Goal: Task Accomplishment & Management: Manage account settings

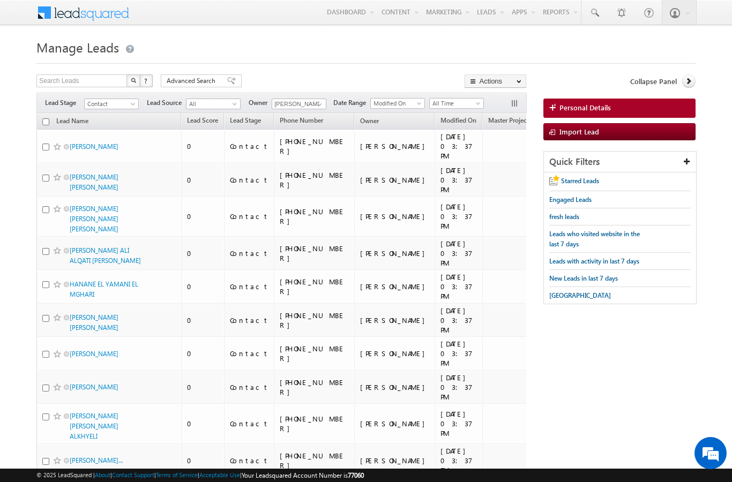
click at [207, 82] on span "Advanced Search" at bounding box center [193, 81] width 52 height 10
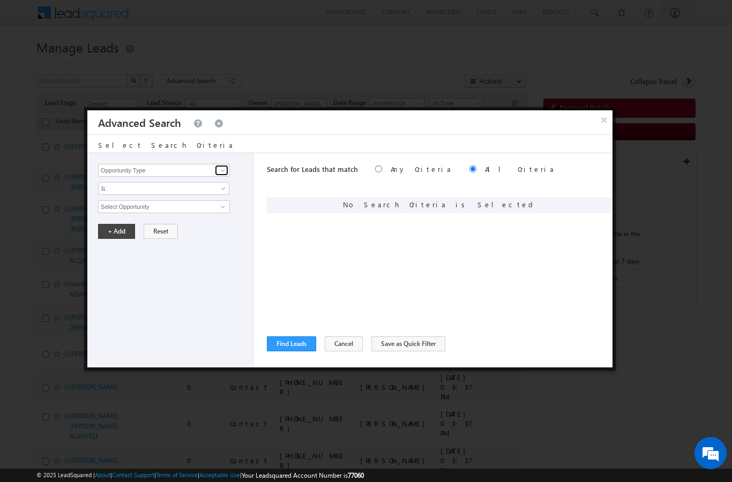
click at [224, 175] on span at bounding box center [222, 170] width 9 height 9
click at [131, 201] on link "Lead Source" at bounding box center [164, 204] width 132 height 12
type input "Lead Source"
click at [224, 212] on span "select" at bounding box center [224, 210] width 9 height 18
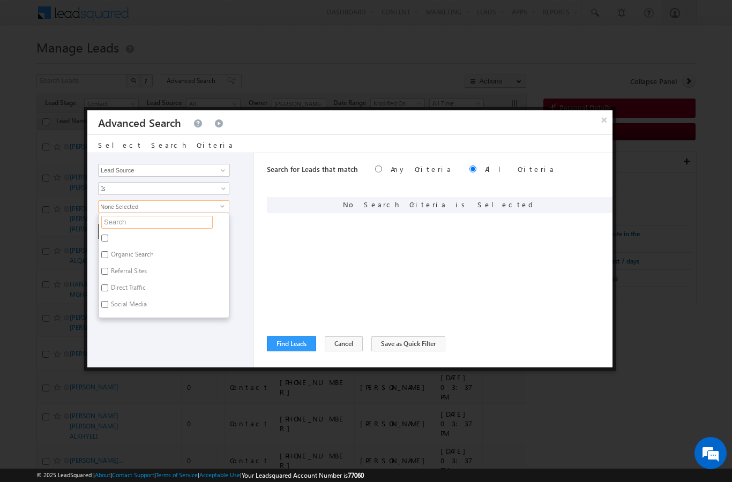
click at [170, 224] on input "text" at bounding box center [156, 222] width 111 height 13
type input "T"
type input "Tl"
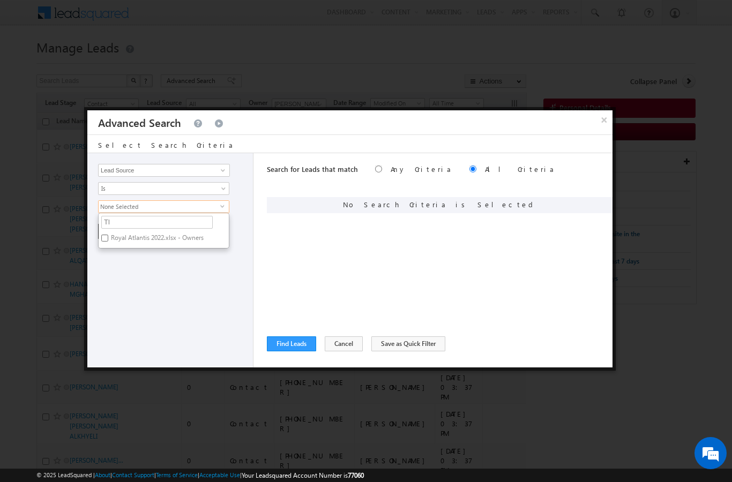
type input "Tla"
type input "T"
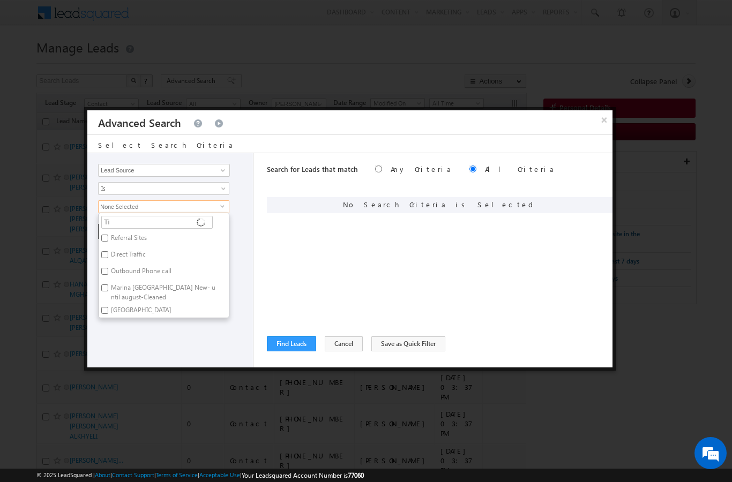
type input "Til"
type input "Tila"
type input "Tilal"
type input "Tilal a"
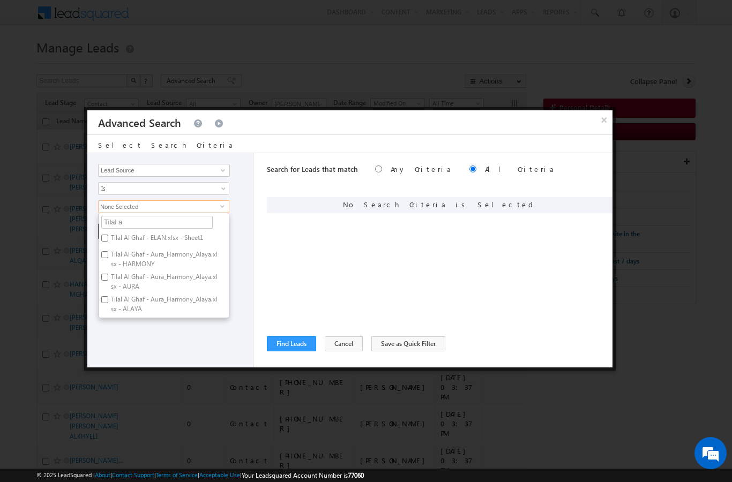
type input "Tilal al"
type input "Tilal al f"
click at [209, 243] on label "Tilal Al Furjan Phase 1 & 2.xlsx - Sheet1" at bounding box center [164, 242] width 130 height 22
click at [108, 242] on input "Tilal Al Furjan Phase 1 & 2.xlsx - Sheet1" at bounding box center [104, 238] width 7 height 7
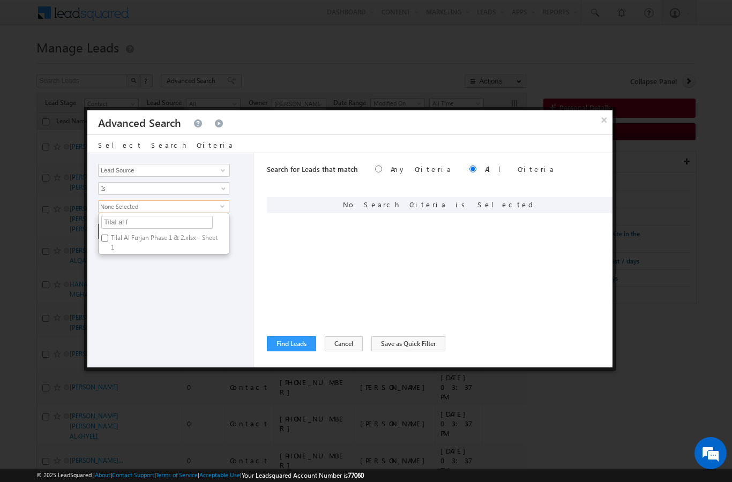
checkbox input "true"
click at [191, 300] on div "Opportunity Type Lead Activity Task Sales Group Prospect Id Address 1 Address 2…" at bounding box center [170, 260] width 166 height 214
click at [115, 233] on button "+ Add" at bounding box center [116, 231] width 37 height 15
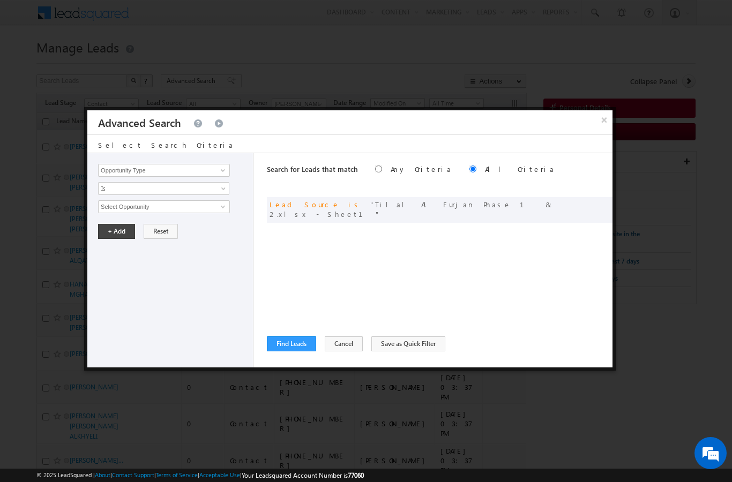
click at [295, 346] on button "Find Leads" at bounding box center [291, 343] width 49 height 15
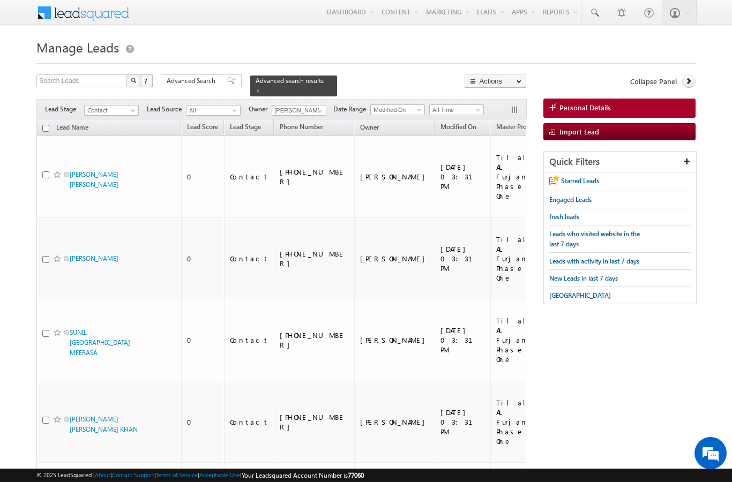
click at [46, 125] on input "checkbox" at bounding box center [45, 128] width 7 height 7
checkbox input "true"
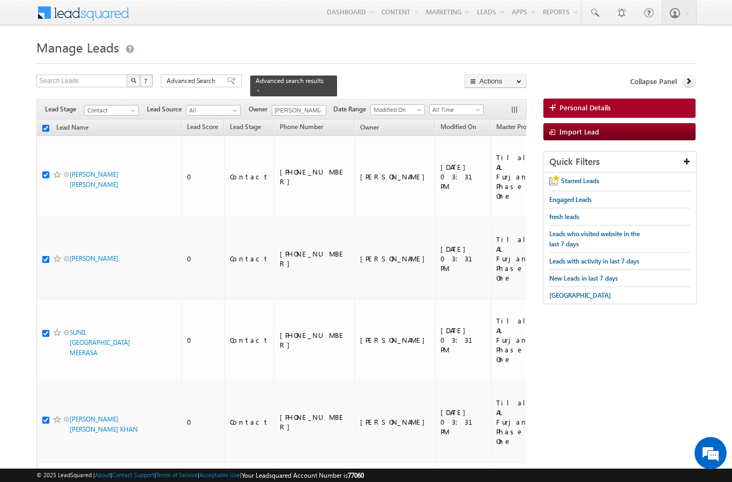
checkbox input "true"
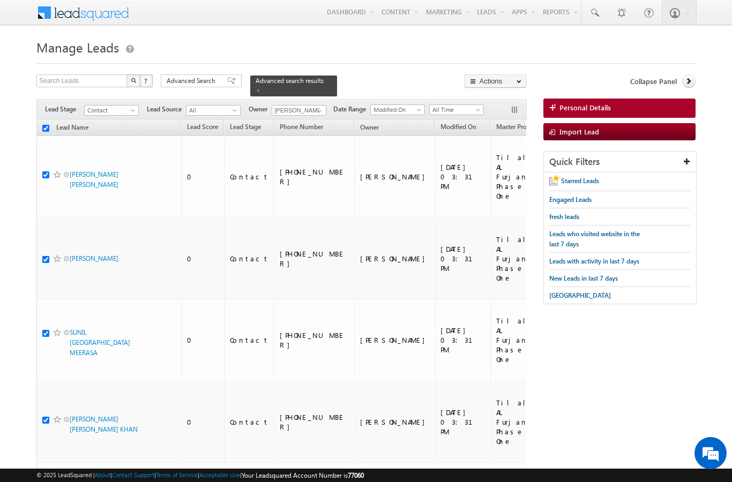
checkbox input "true"
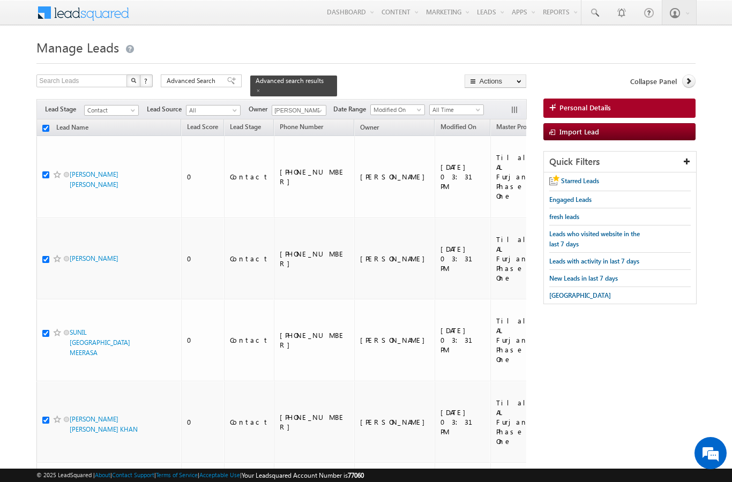
checkbox input "true"
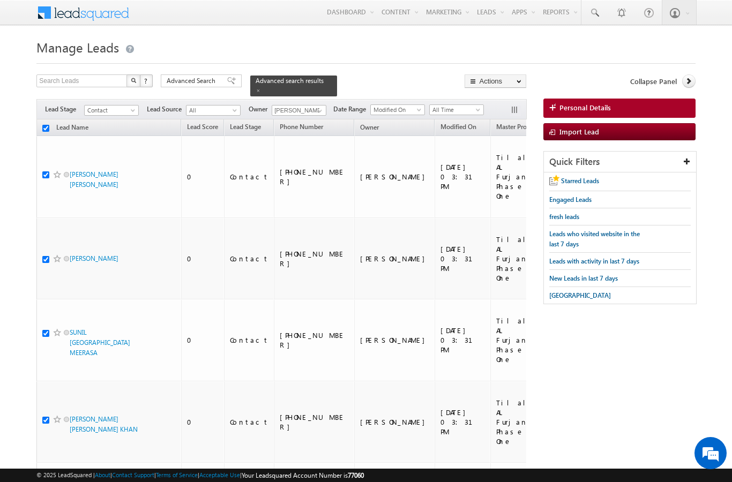
checkbox input "true"
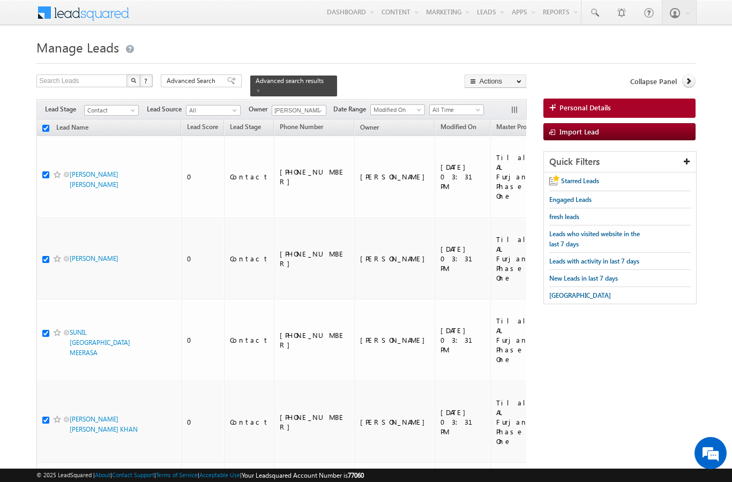
checkbox input "true"
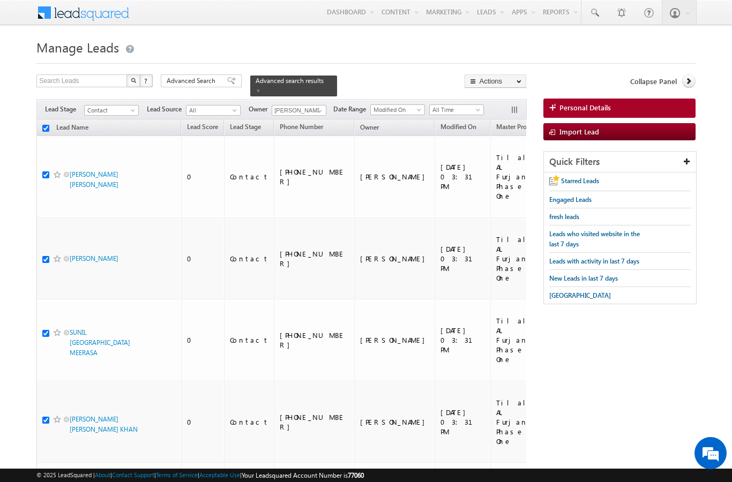
checkbox input "true"
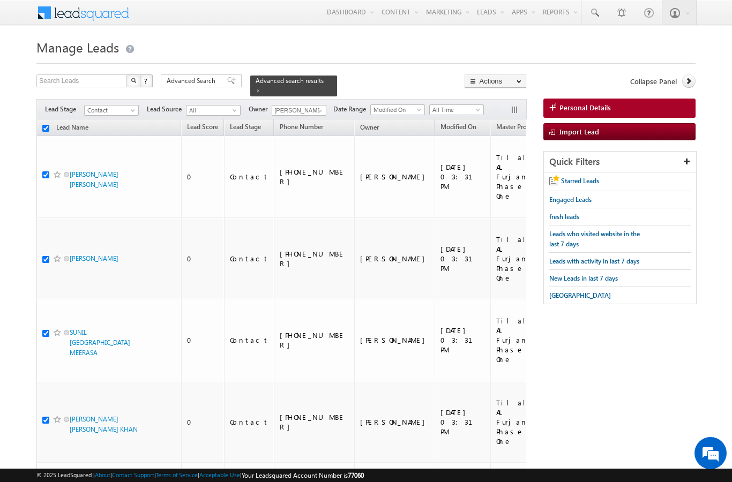
checkbox input "true"
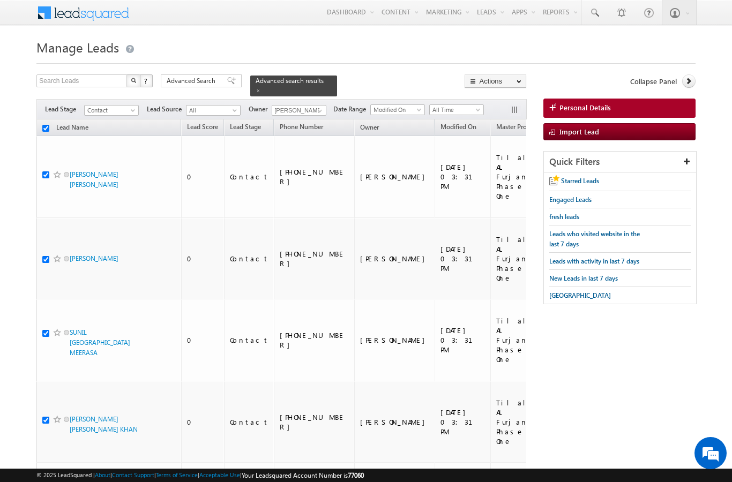
checkbox input "true"
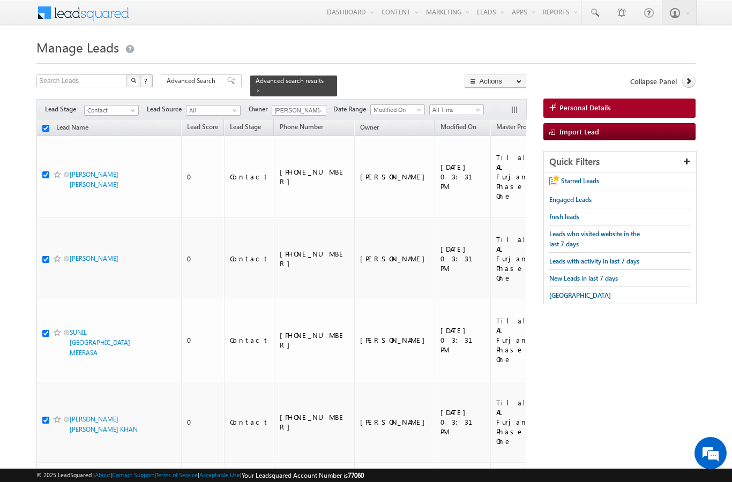
checkbox input "true"
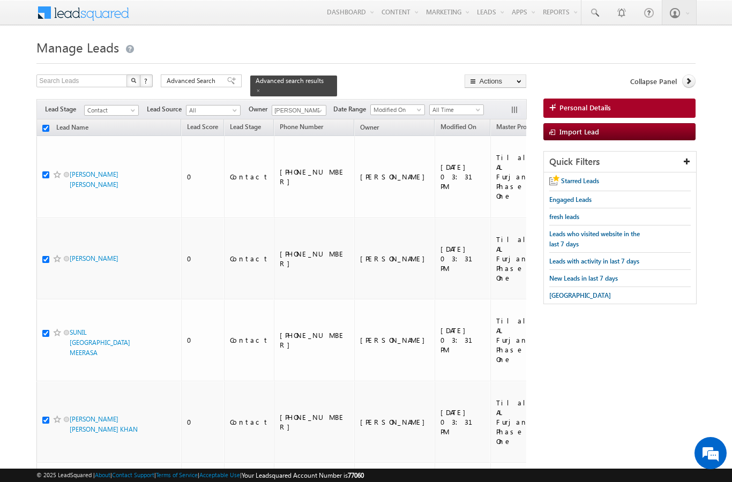
checkbox input "true"
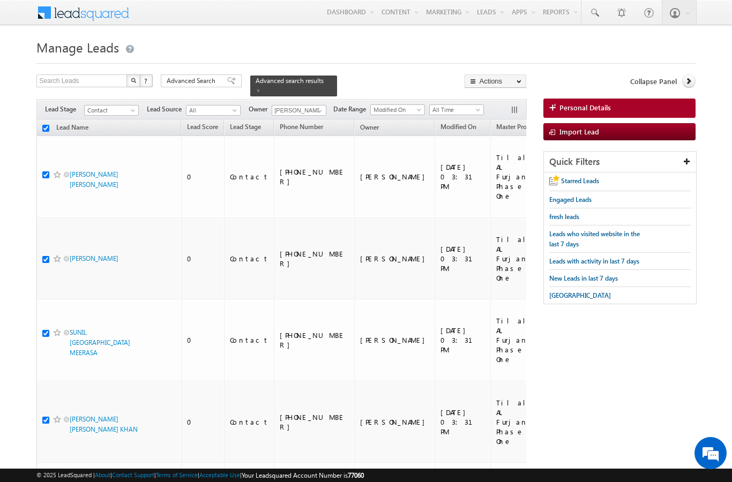
checkbox input "true"
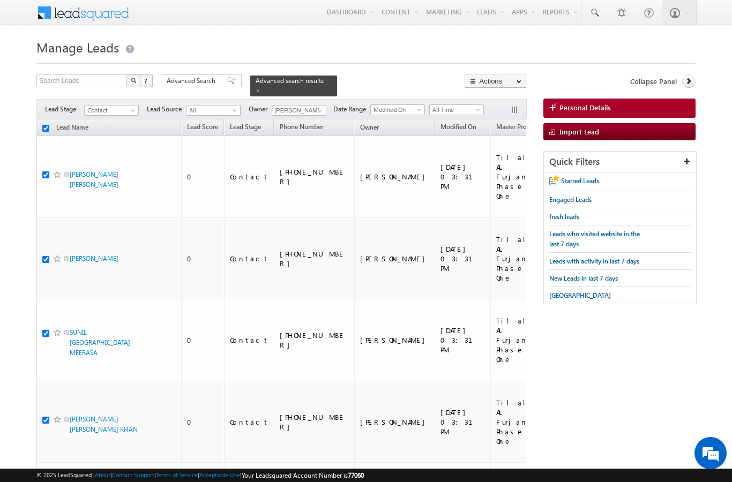
checkbox input "true"
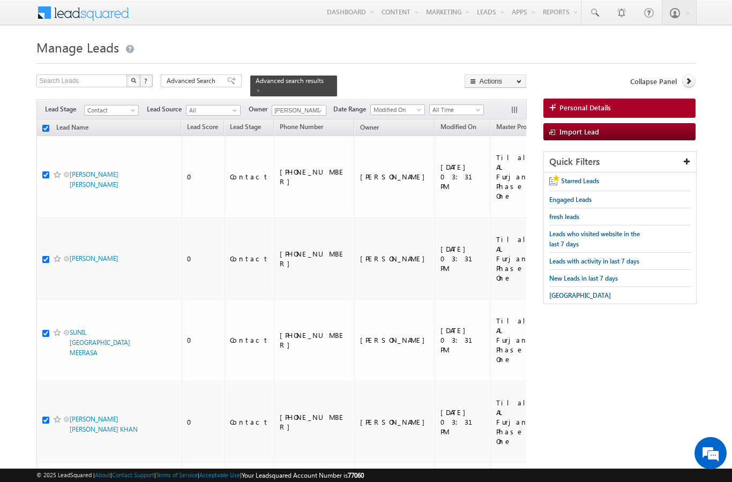
checkbox input "true"
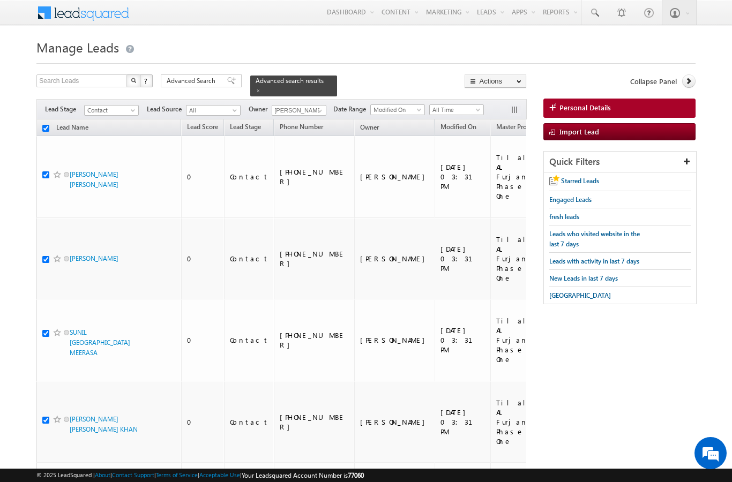
checkbox input "true"
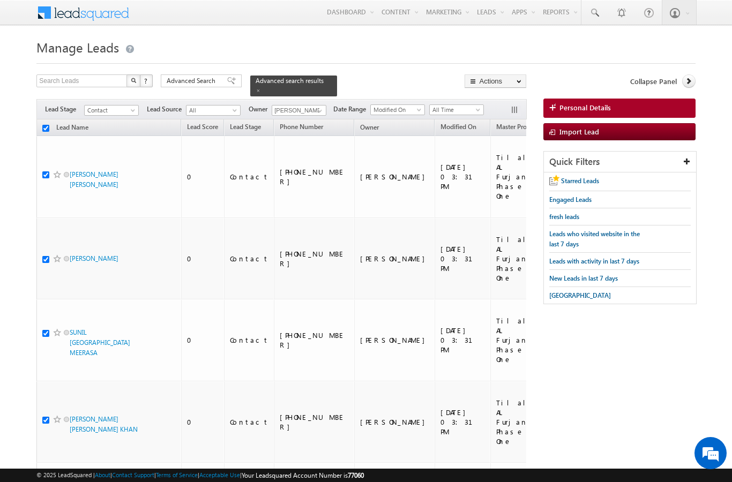
checkbox input "true"
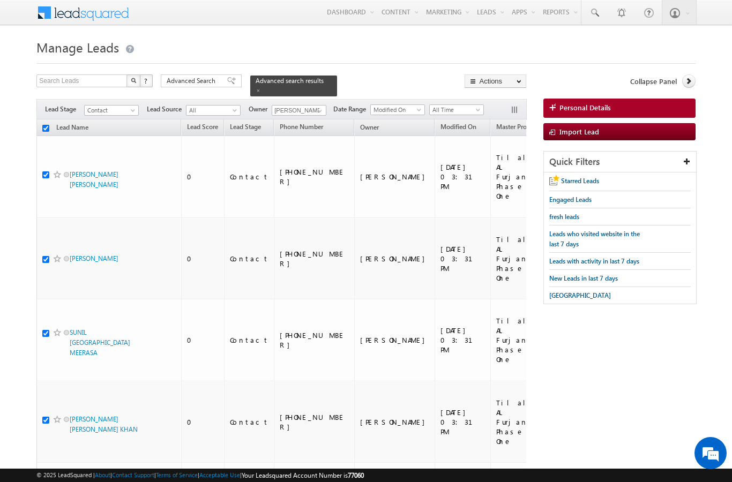
checkbox input "true"
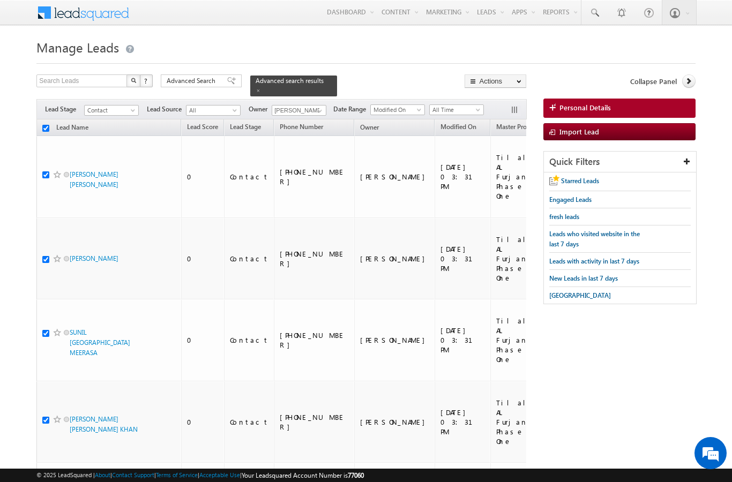
checkbox input "true"
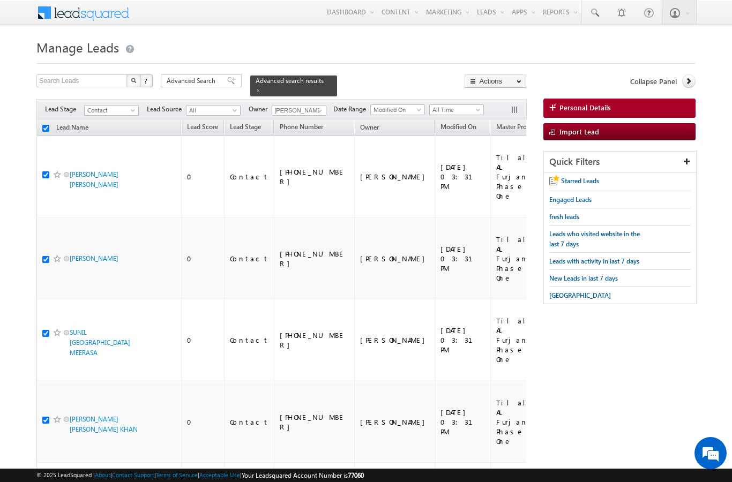
checkbox input "true"
click at [0, 0] on link "Change Owner" at bounding box center [0, 0] width 0 height 0
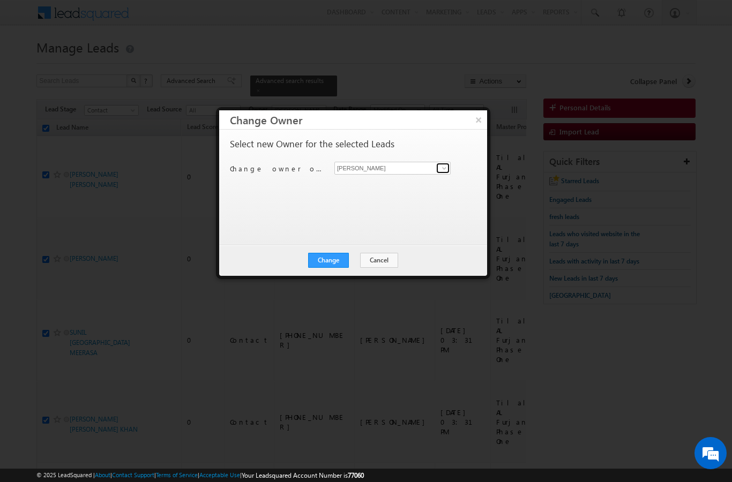
click at [442, 165] on span at bounding box center [444, 168] width 9 height 9
click at [382, 184] on link "[PERSON_NAME] [EMAIL_ADDRESS][PERSON_NAME][DOMAIN_NAME]" at bounding box center [392, 185] width 116 height 20
type input "[PERSON_NAME]"
click at [323, 262] on button "Change" at bounding box center [328, 260] width 41 height 15
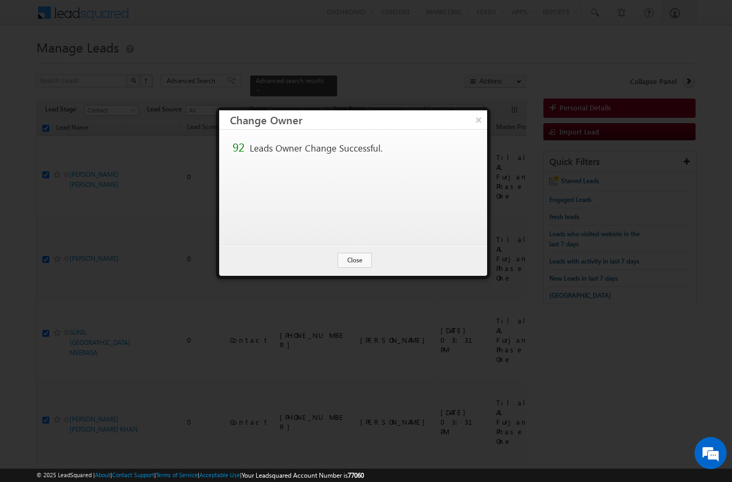
click at [367, 266] on button "Close" at bounding box center [354, 260] width 34 height 15
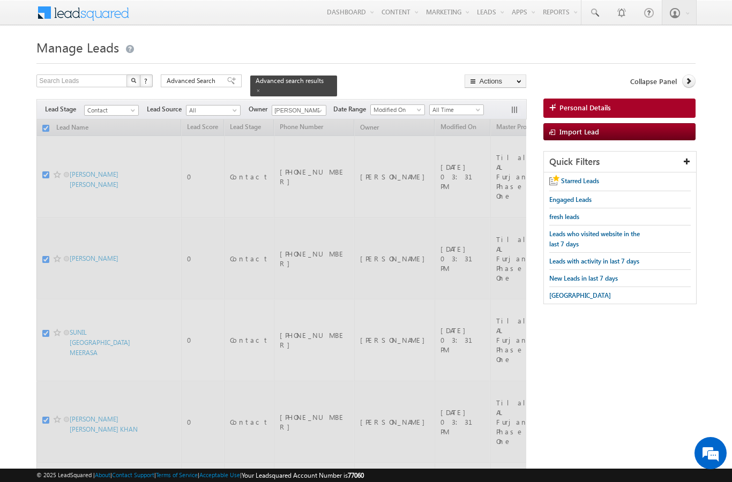
checkbox input "false"
